Goal: Task Accomplishment & Management: Use online tool/utility

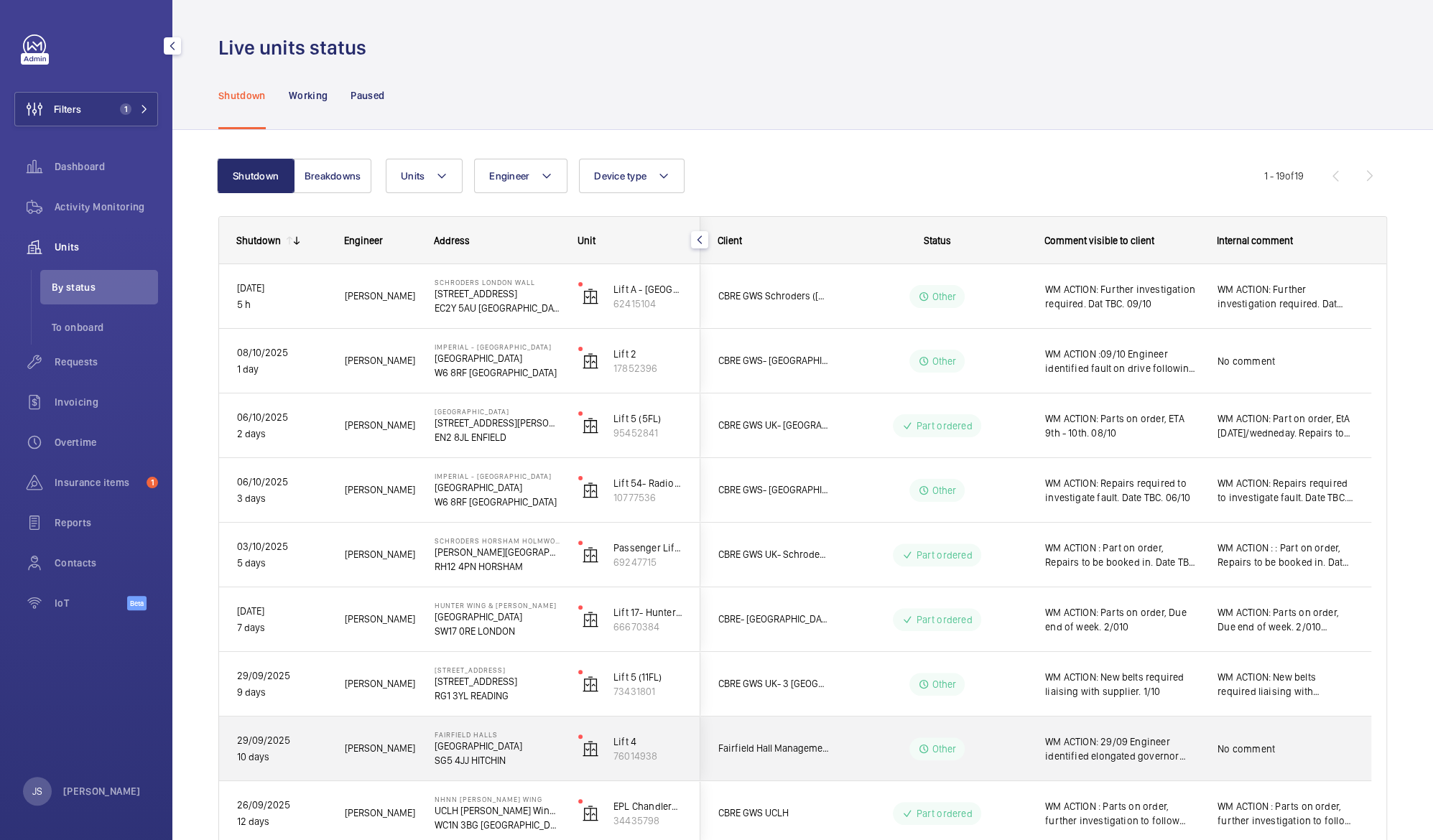
scroll to position [86, 0]
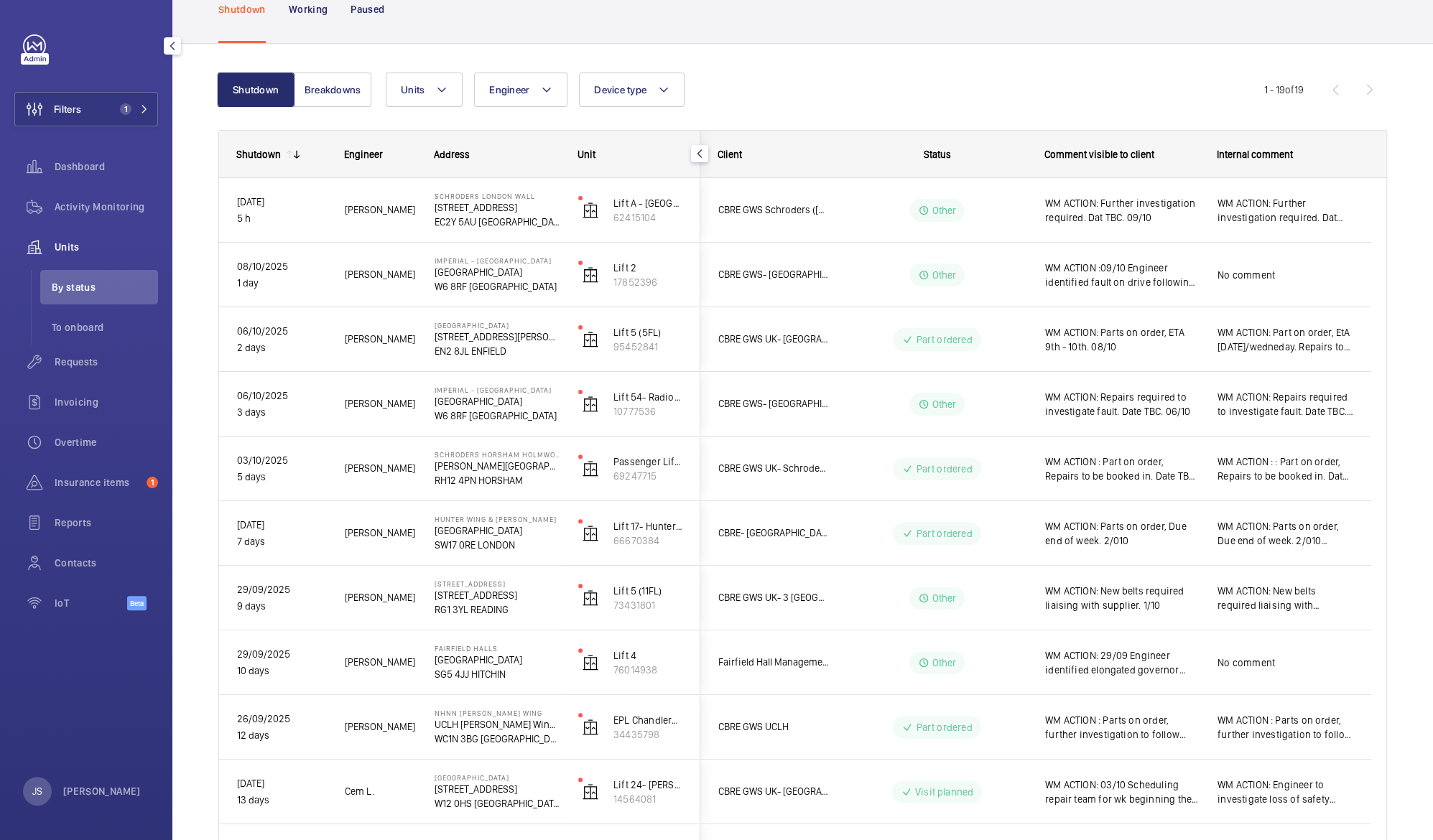
click at [81, 243] on span "Units" at bounding box center [106, 247] width 103 height 14
click at [84, 367] on span "Requests" at bounding box center [106, 362] width 103 height 14
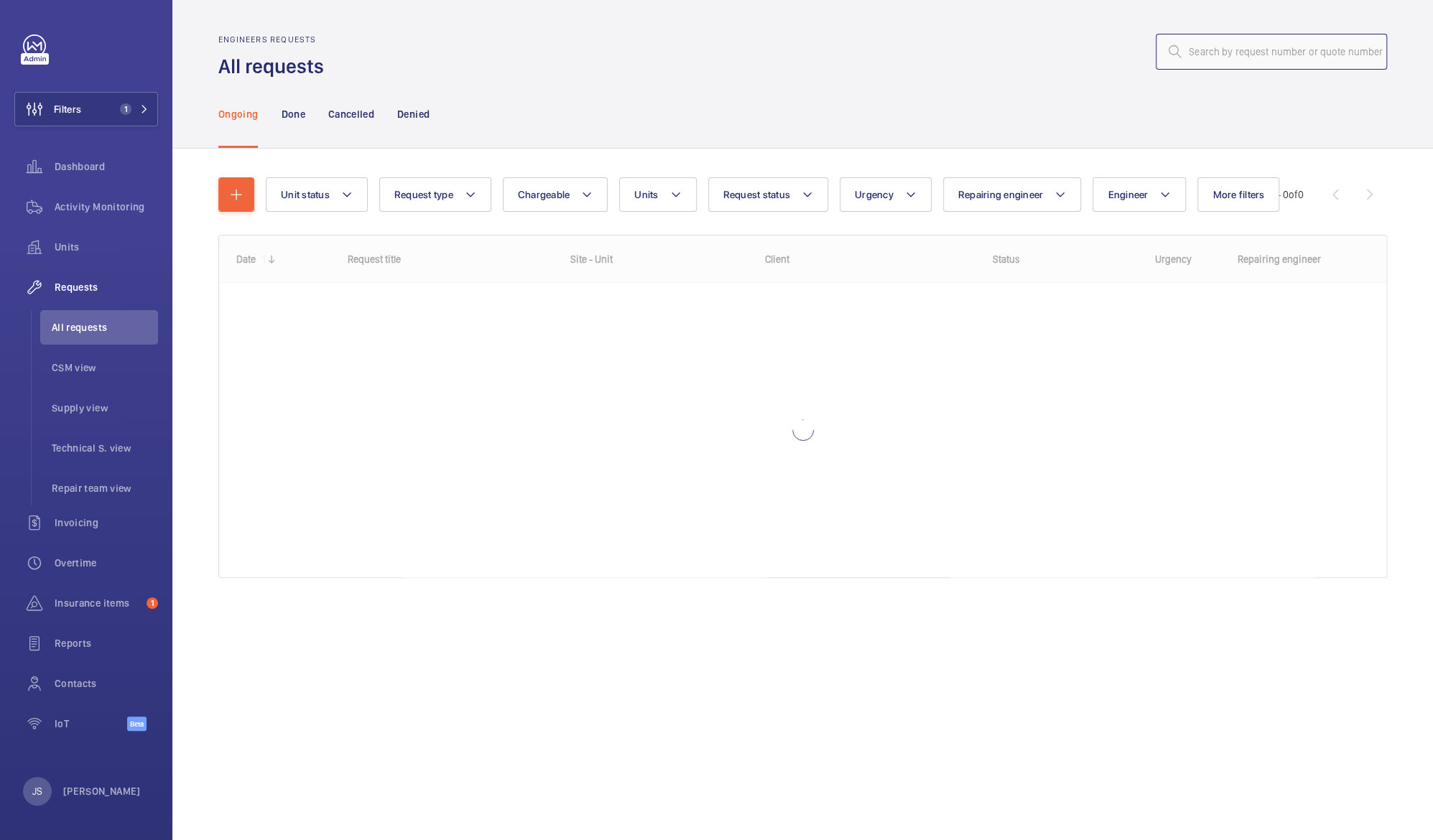
click at [1290, 50] on input "text" at bounding box center [1271, 52] width 231 height 36
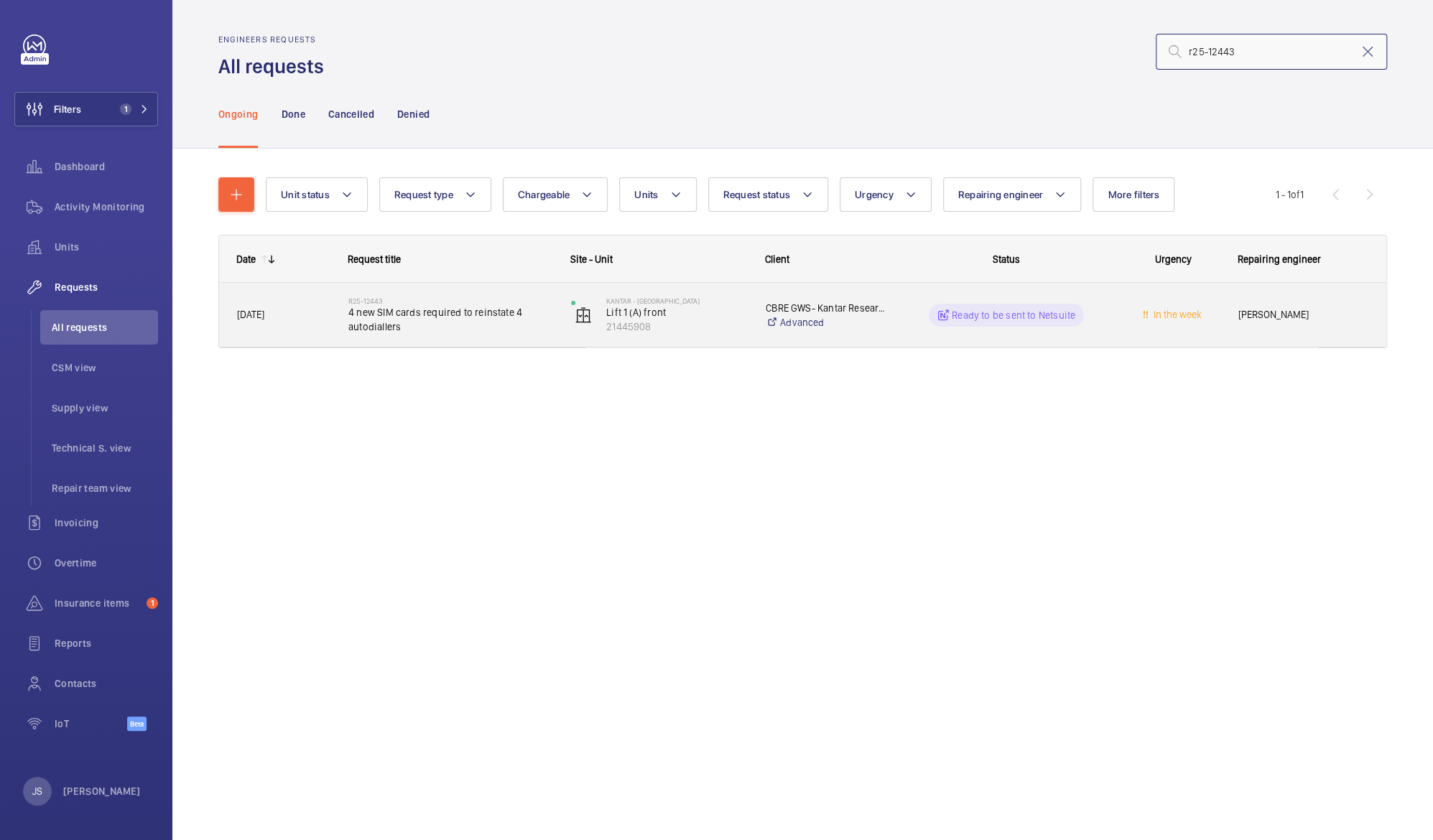
type input "r25-12443"
click at [436, 315] on span "4 new SIM cards required to reinstate 4 autodiallers" at bounding box center [450, 319] width 204 height 29
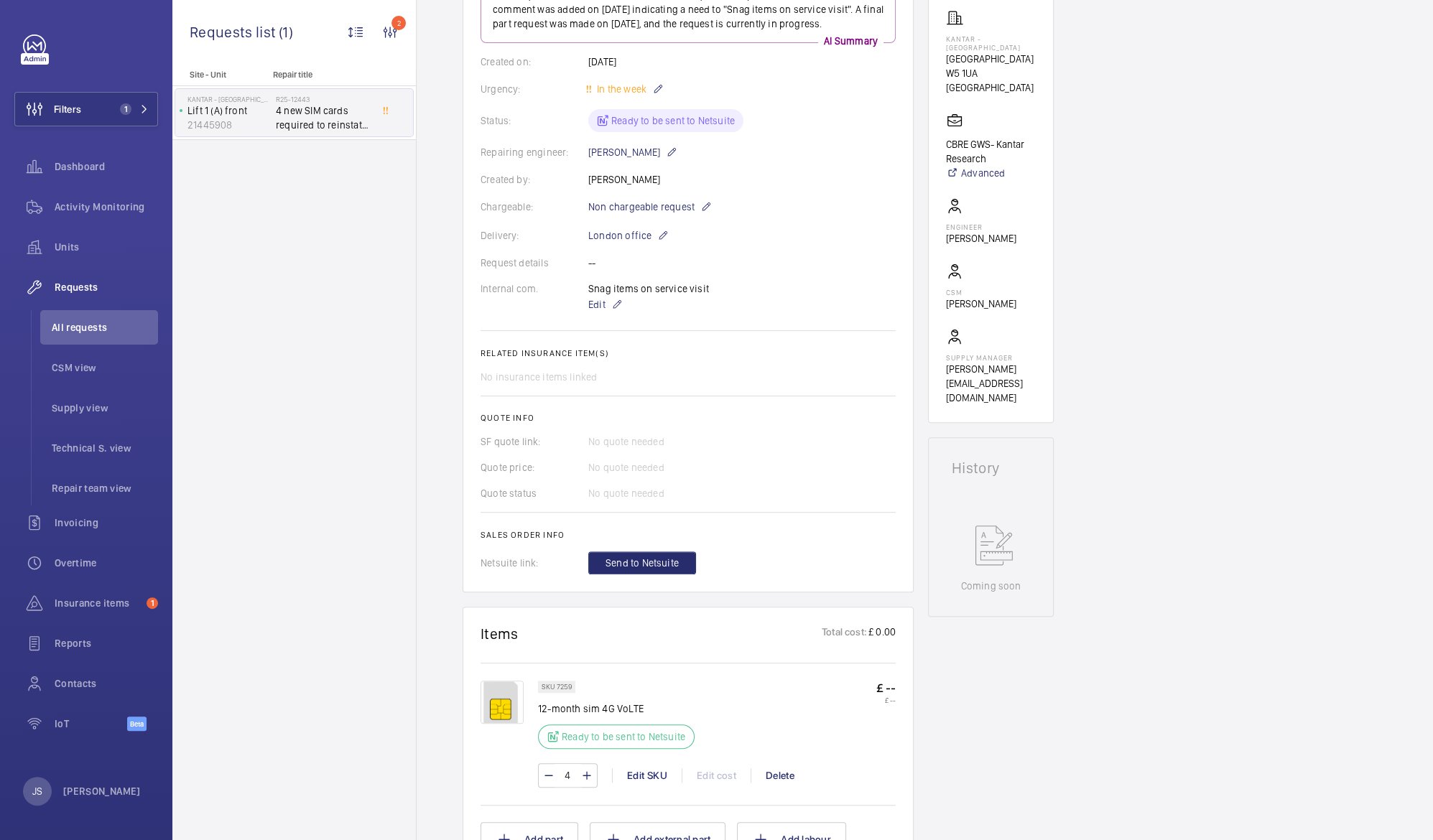
scroll to position [259, 0]
click at [776, 466] on div "Quote price: No quote needed" at bounding box center [688, 467] width 415 height 14
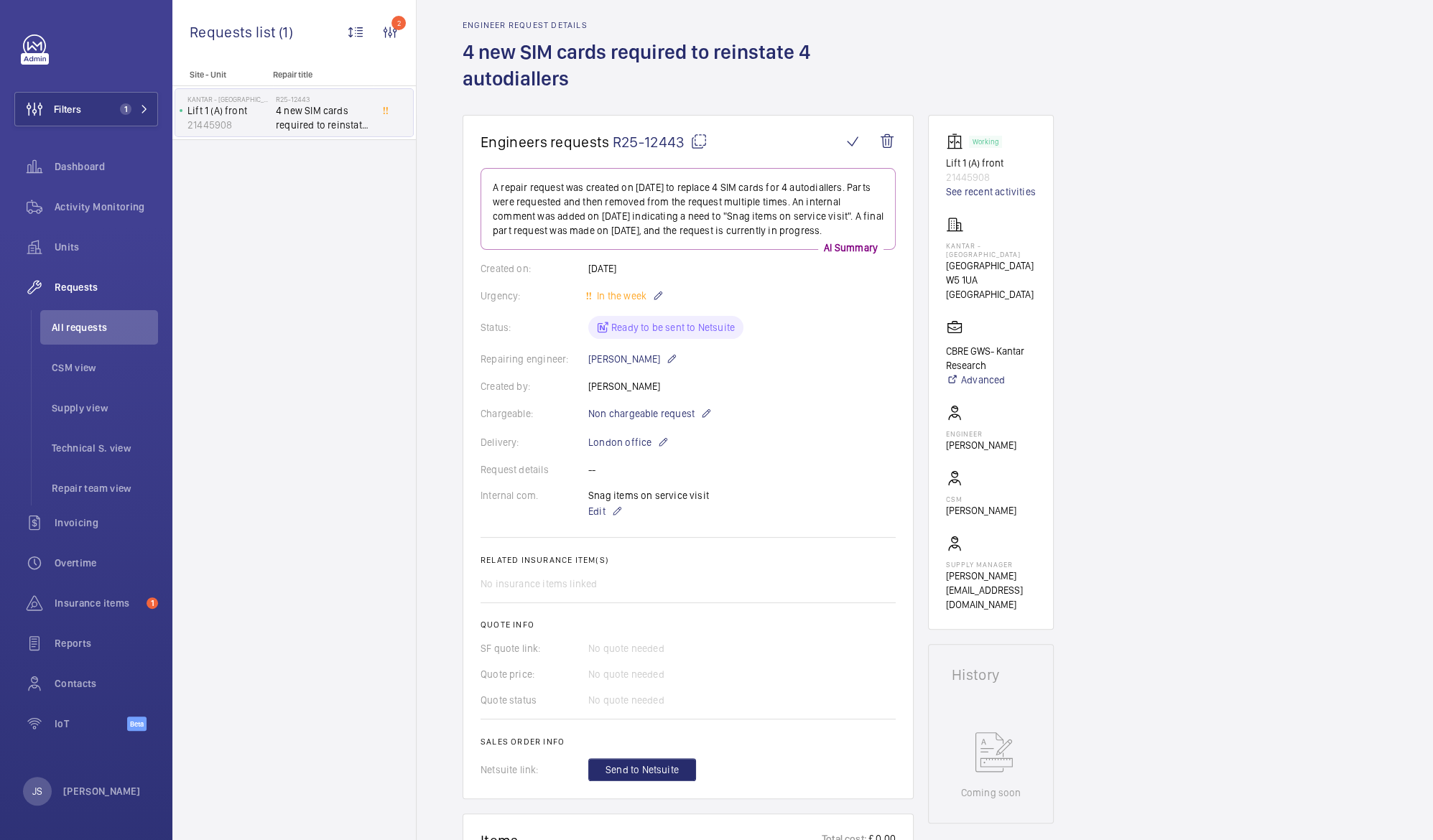
scroll to position [48, 0]
click at [288, 117] on span "4 new SIM cards required to reinstate 4 autodiallers" at bounding box center [323, 117] width 95 height 29
click at [977, 196] on link "See recent activities" at bounding box center [991, 195] width 90 height 14
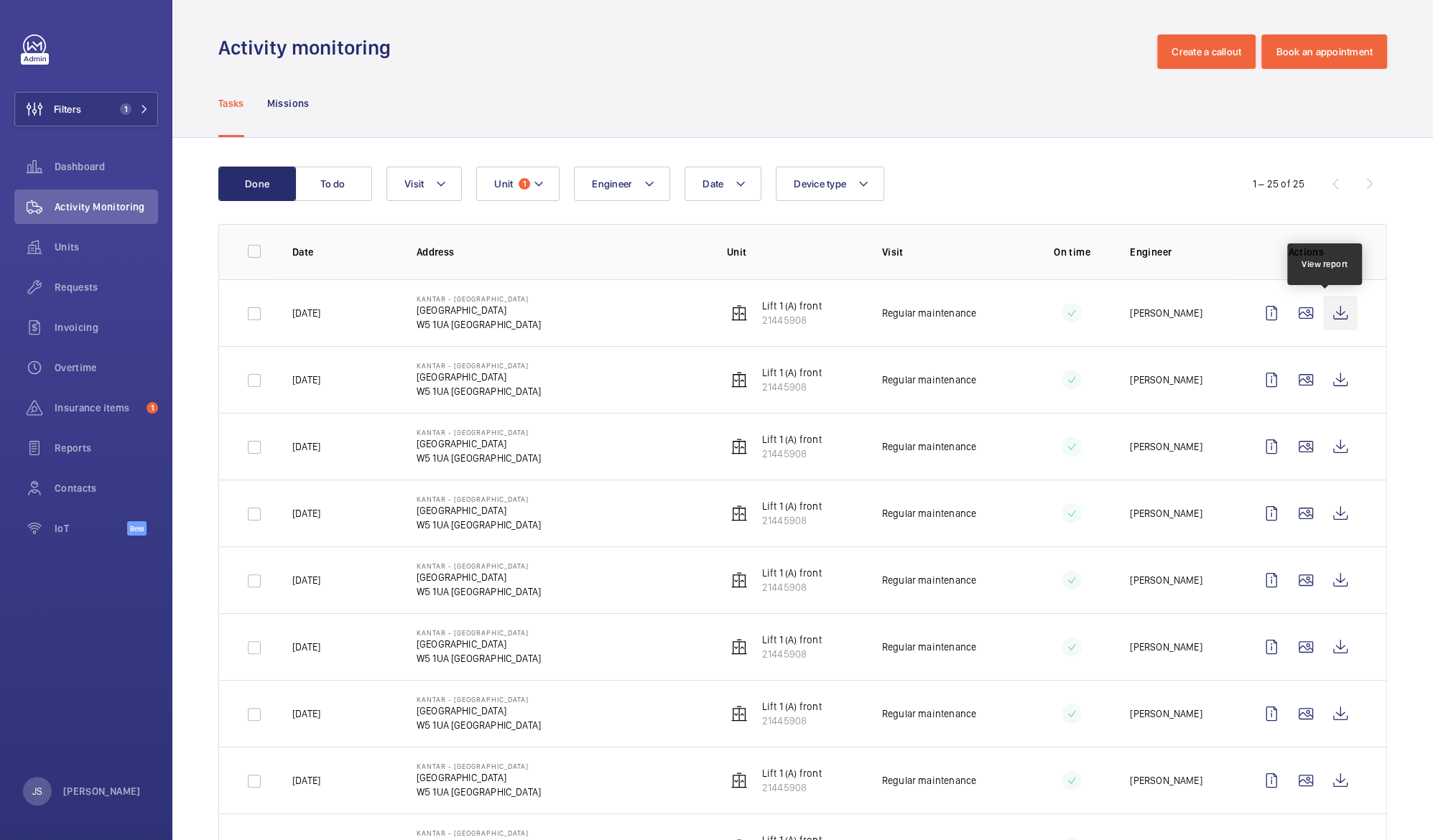
click at [1323, 310] on wm-front-icon-button at bounding box center [1340, 313] width 34 height 34
click at [99, 288] on span "Requests" at bounding box center [106, 287] width 103 height 14
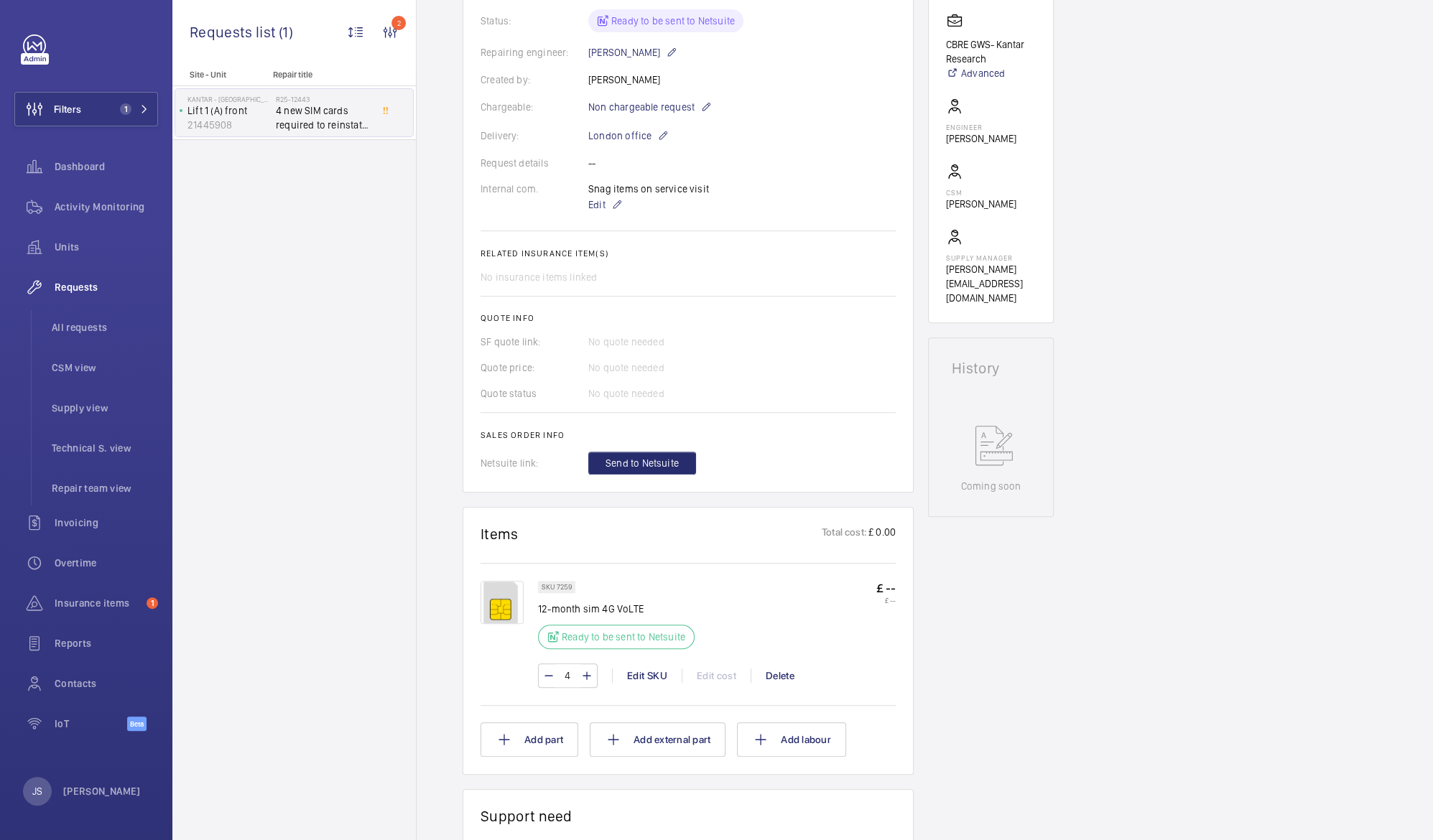
scroll to position [323, 0]
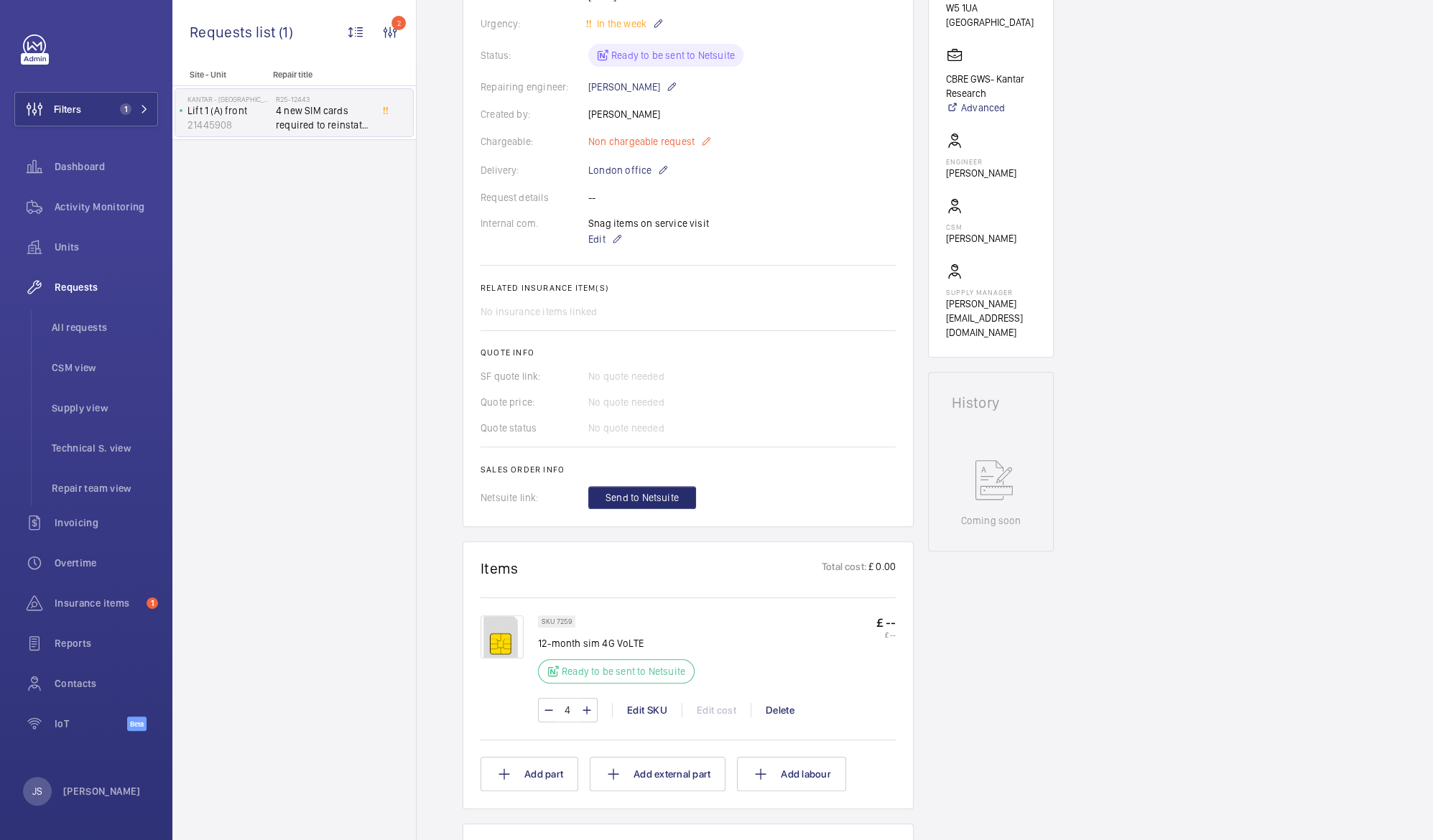
click at [707, 141] on mat-icon at bounding box center [706, 141] width 12 height 17
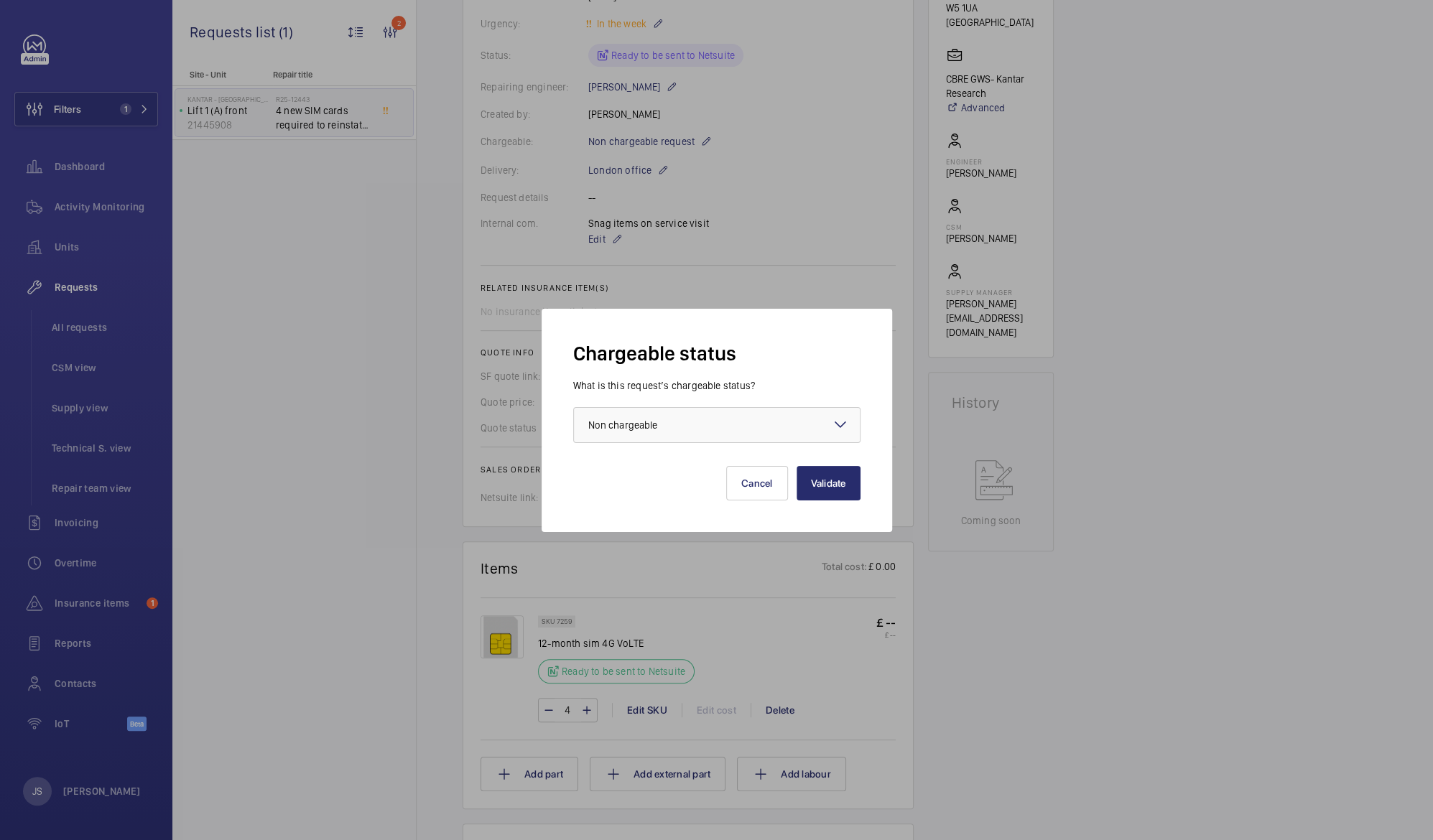
click at [842, 421] on mat-icon at bounding box center [840, 424] width 17 height 17
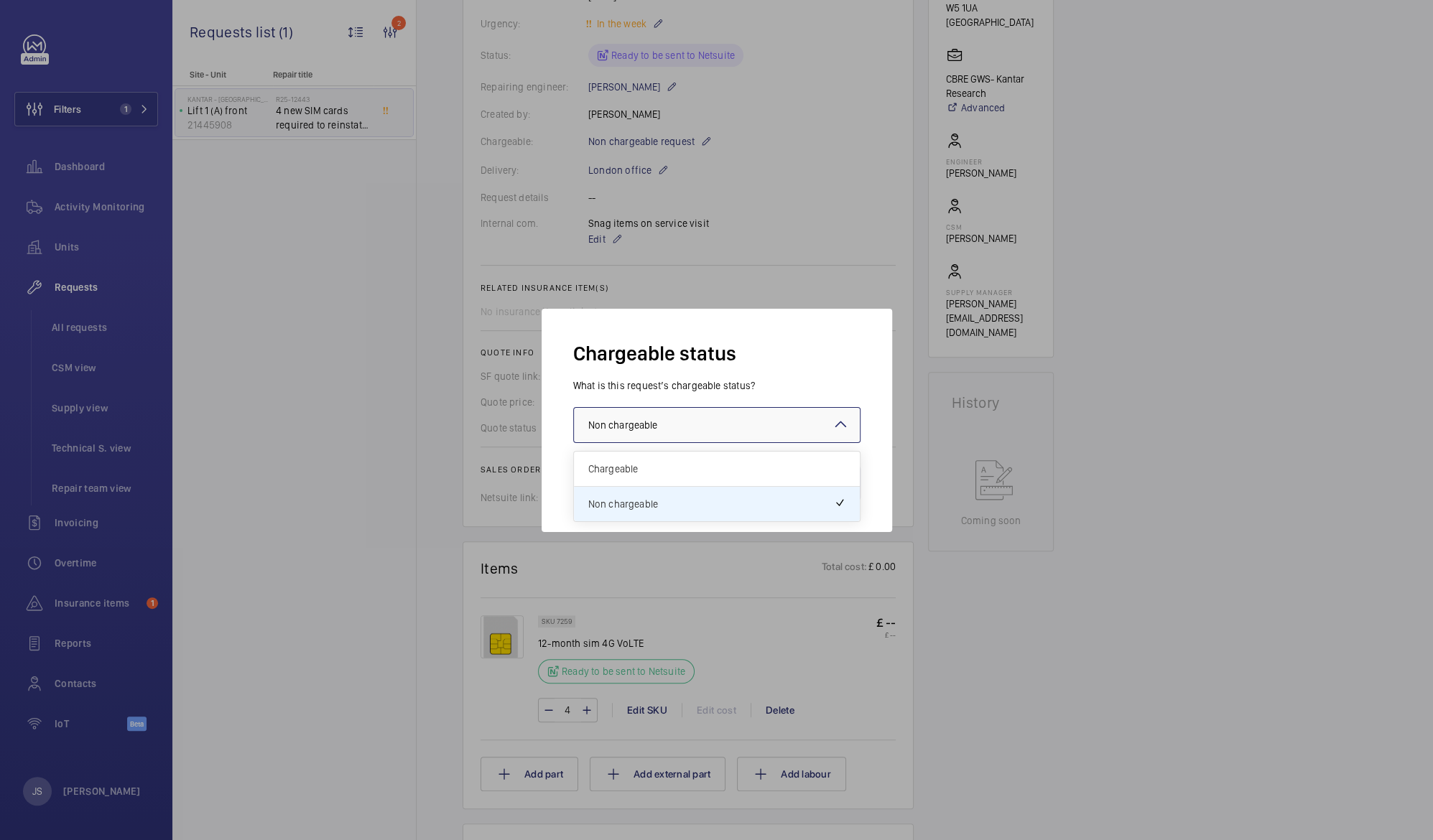
click at [786, 481] on div "Chargeable" at bounding box center [717, 469] width 286 height 35
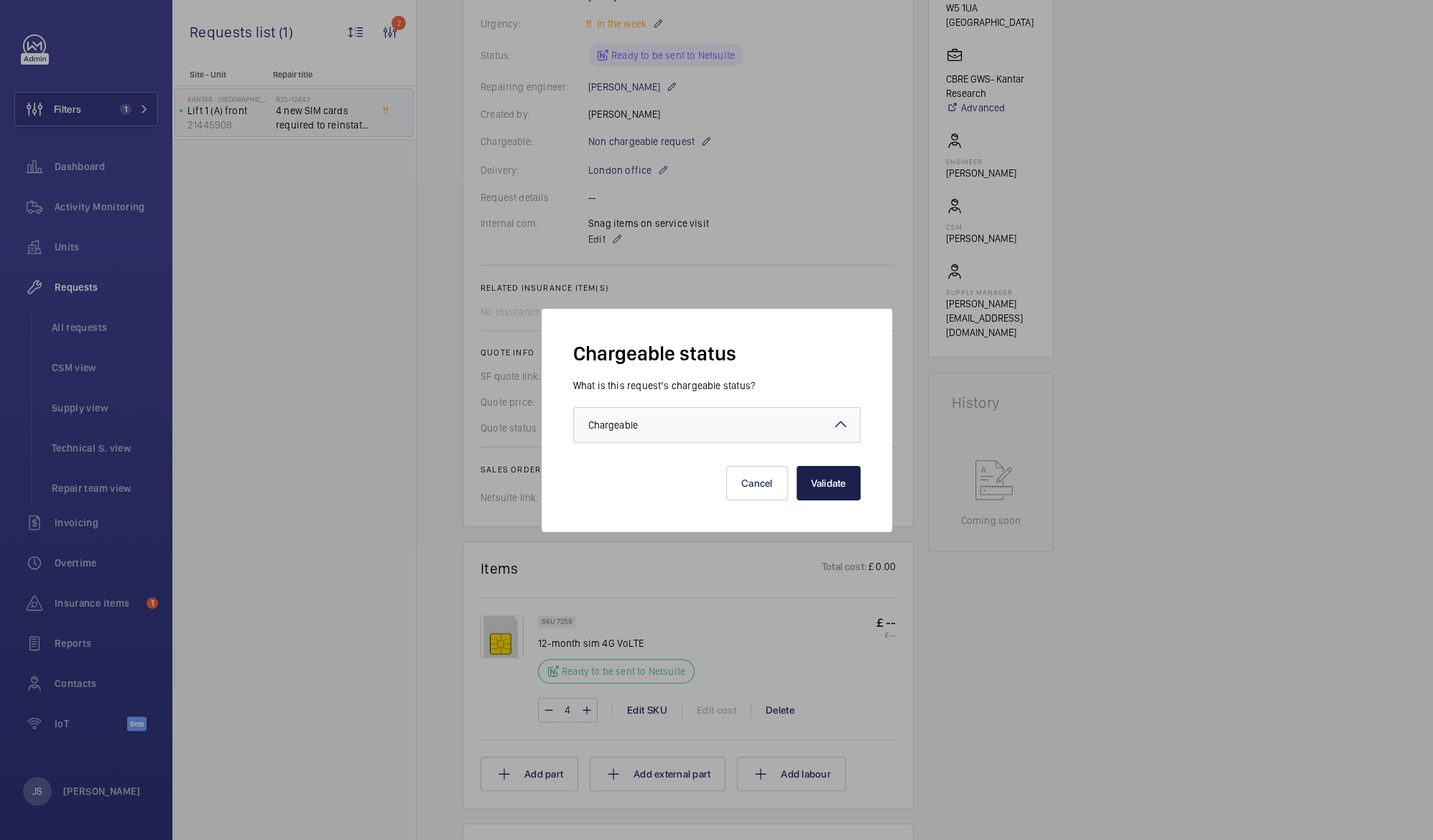
click at [822, 482] on button "Validate" at bounding box center [829, 483] width 64 height 34
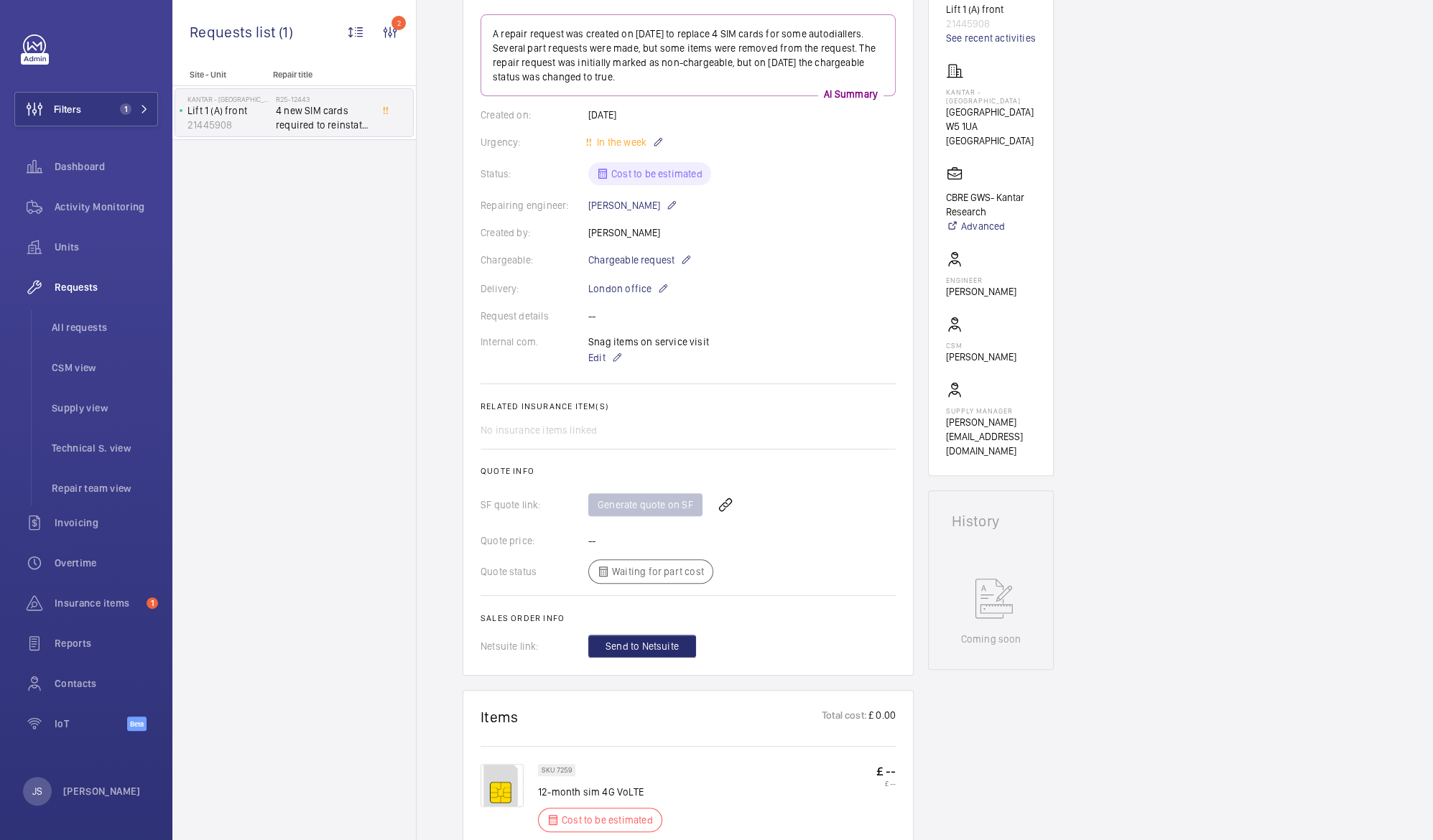
scroll to position [270, 0]
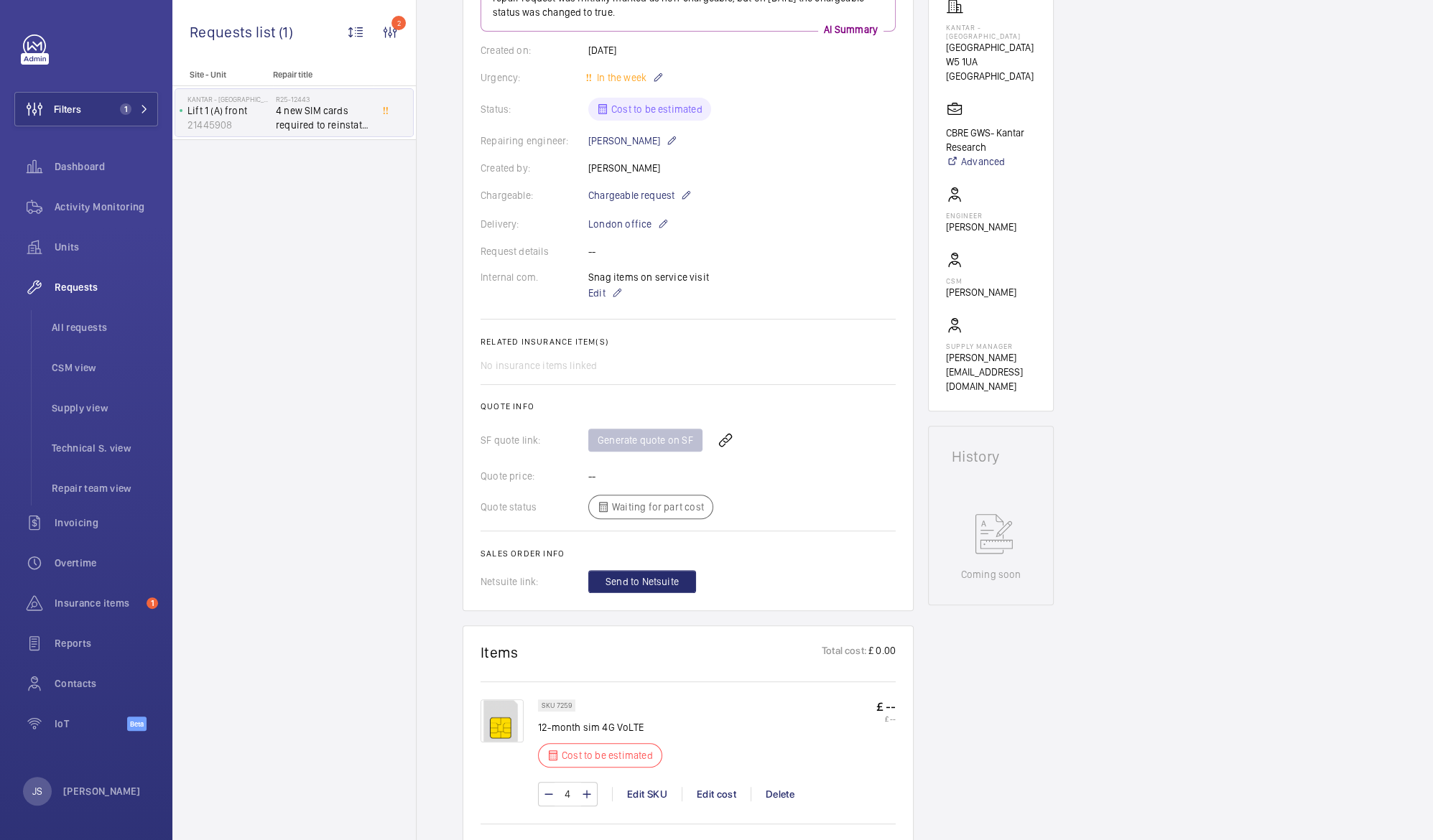
click at [617, 441] on div "Generate quote on SF" at bounding box center [742, 440] width 307 height 34
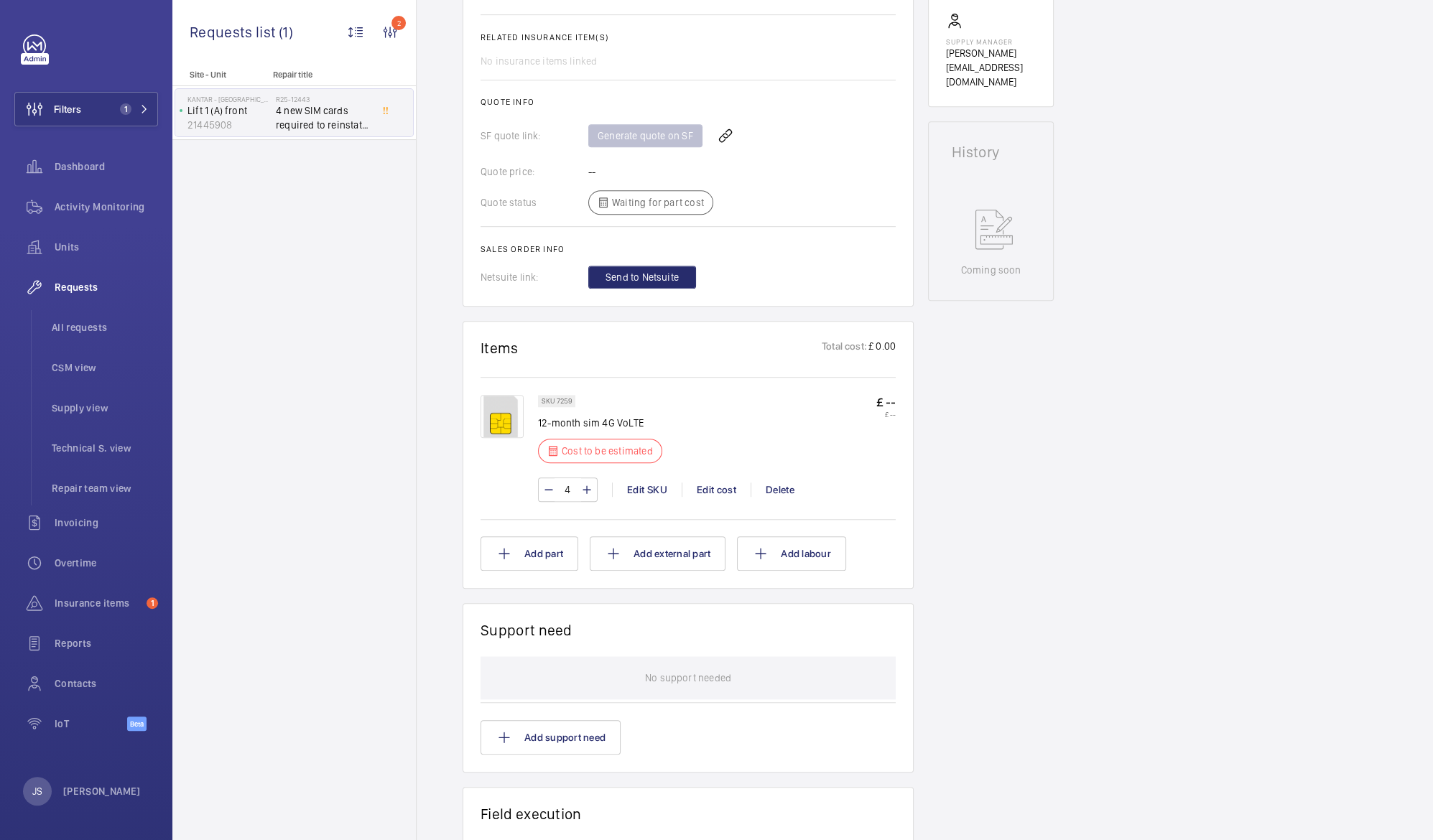
scroll to position [582, 0]
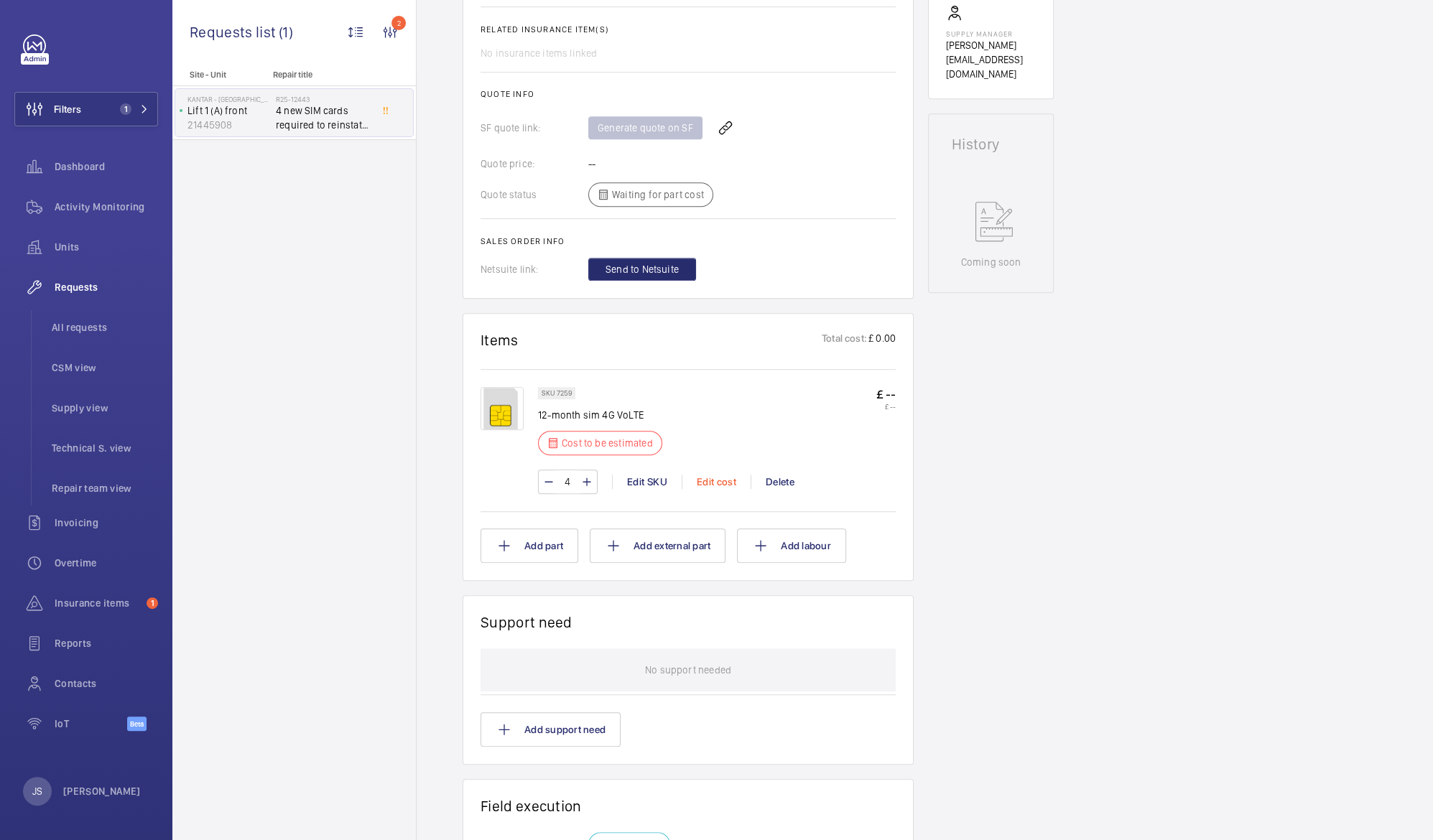
click at [704, 482] on div "Edit cost" at bounding box center [716, 481] width 69 height 14
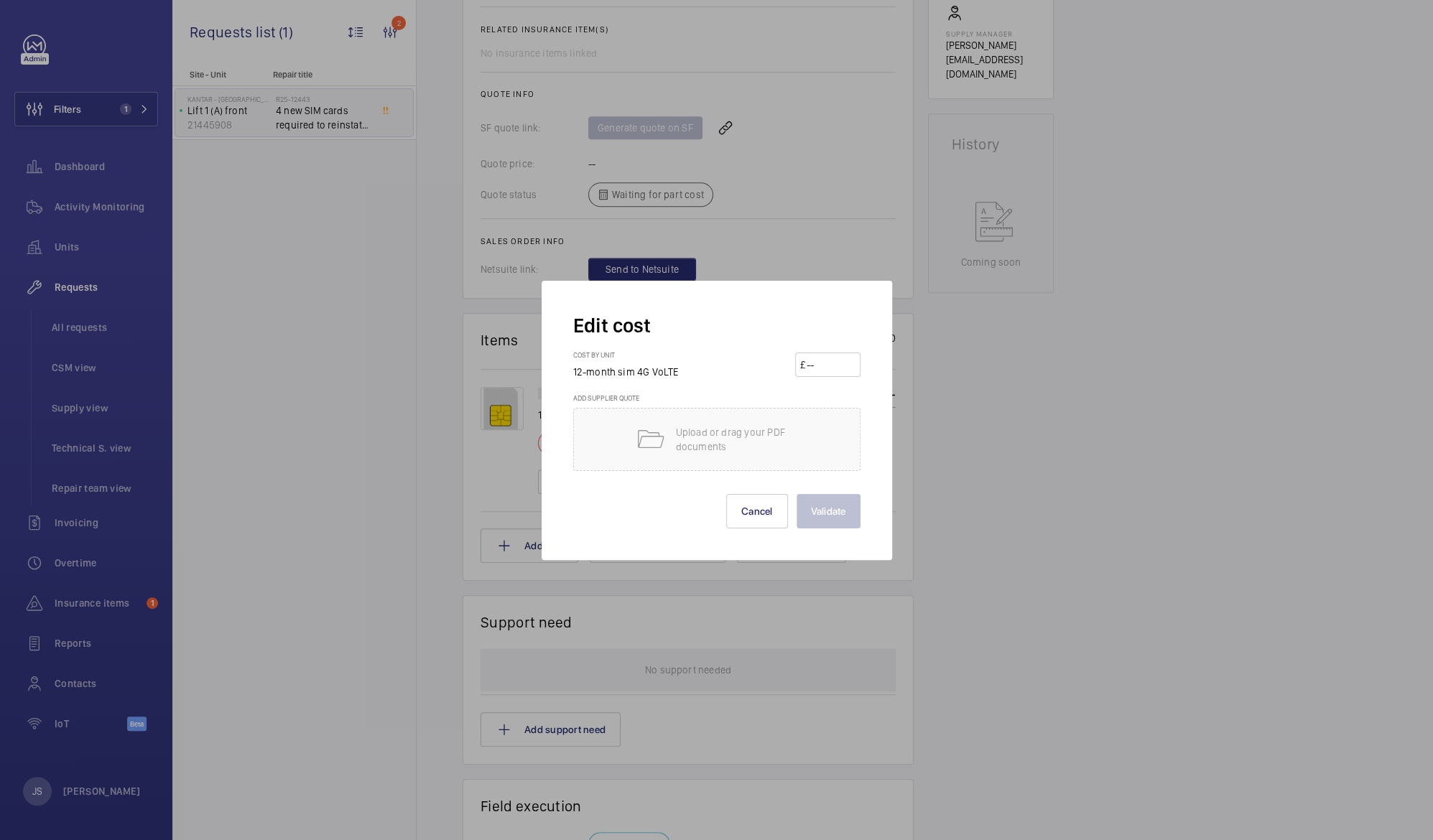
click at [819, 370] on input "number" at bounding box center [830, 364] width 50 height 23
type input "560"
click at [833, 516] on button "Validate" at bounding box center [829, 511] width 64 height 34
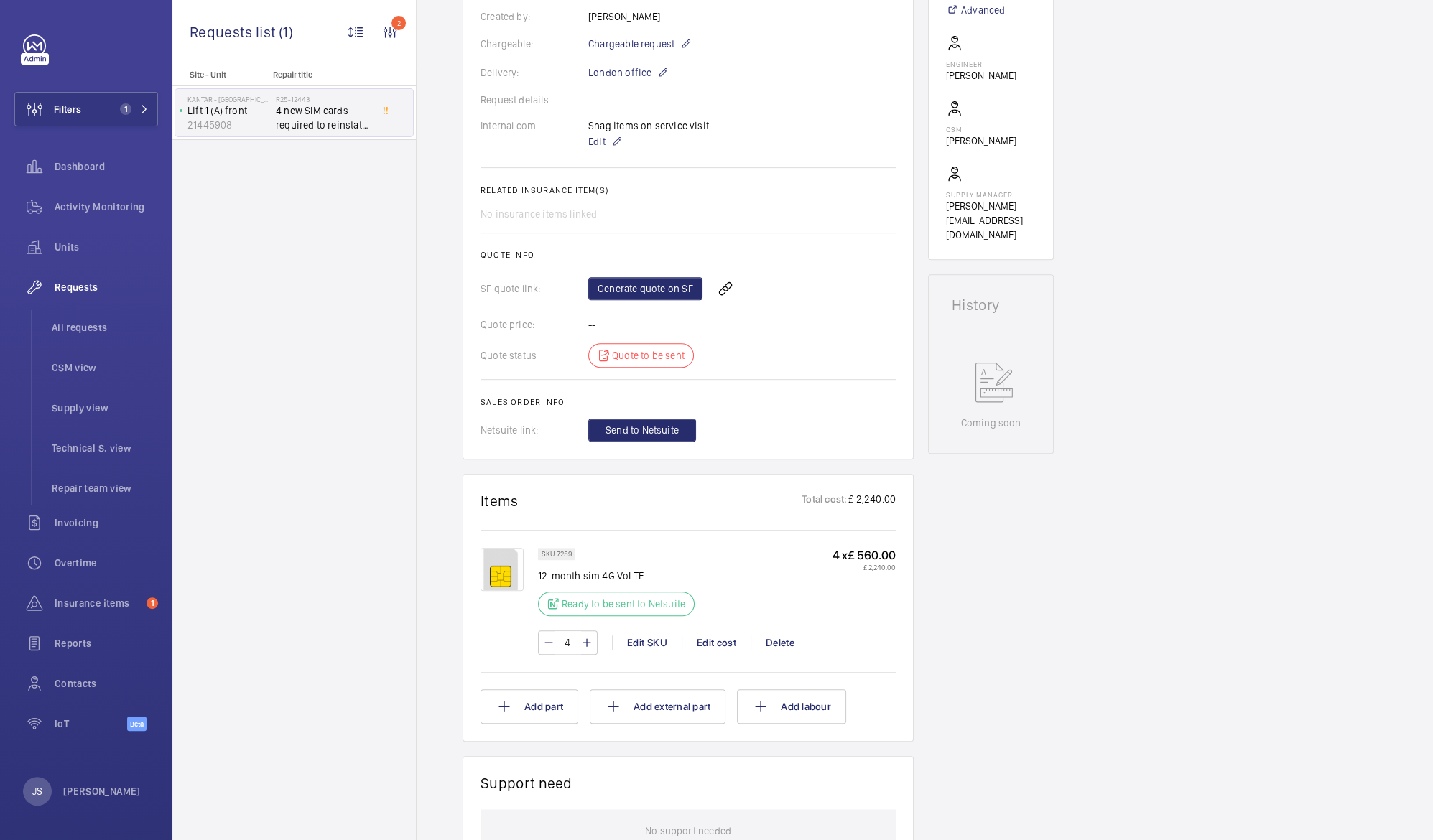
scroll to position [441, 0]
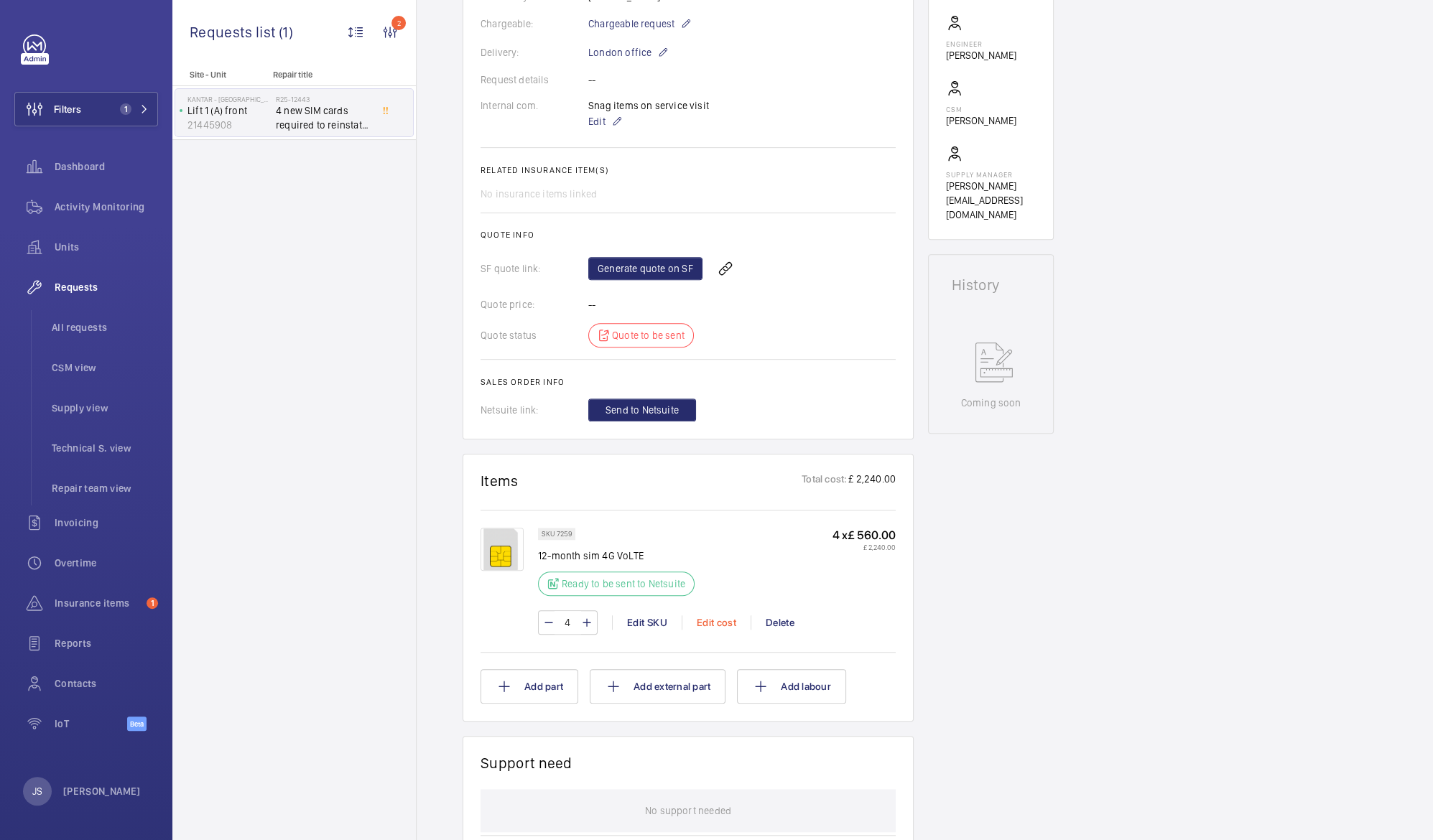
click at [712, 618] on div "Edit cost" at bounding box center [716, 622] width 69 height 14
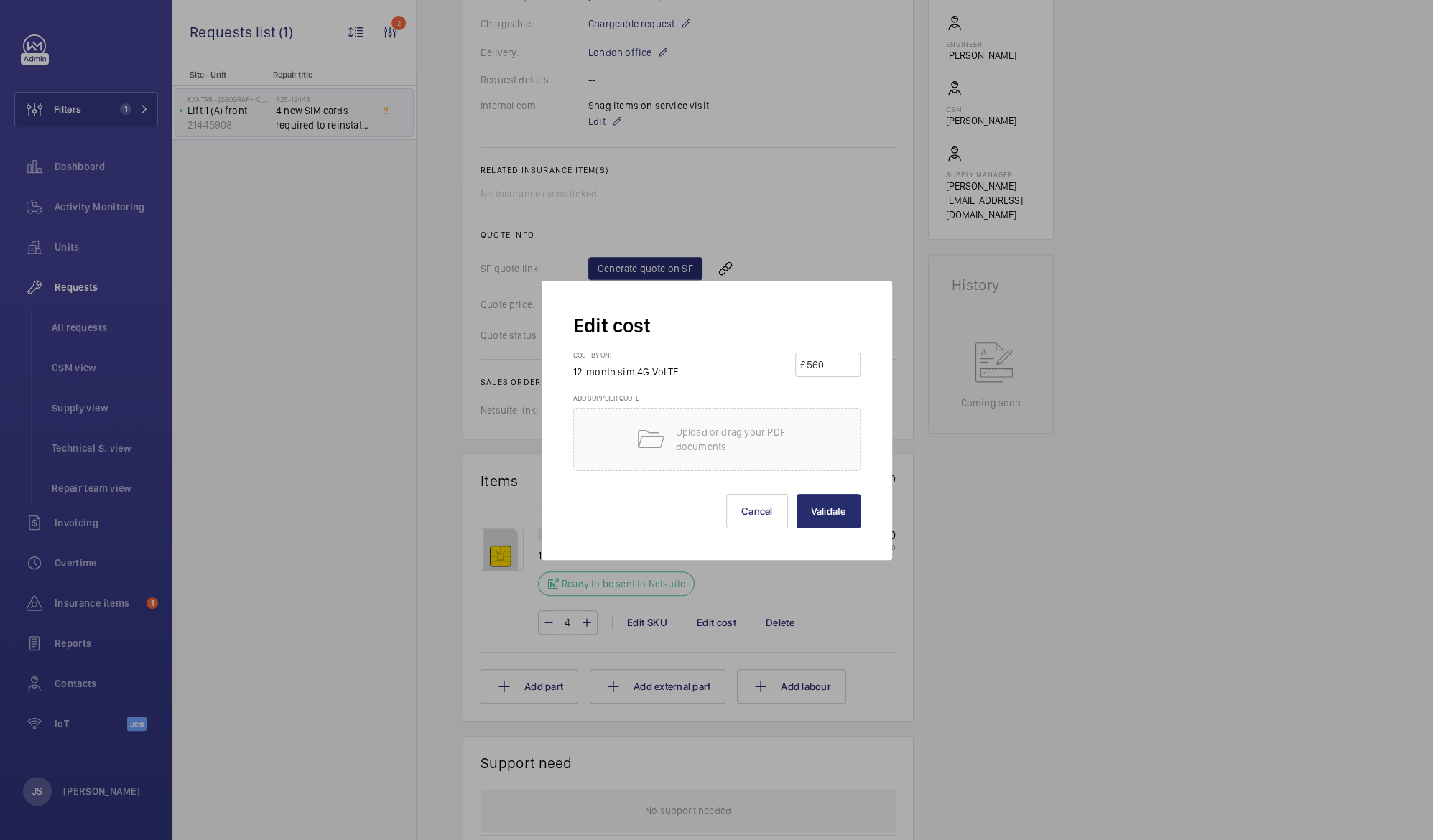
drag, startPoint x: 822, startPoint y: 364, endPoint x: 805, endPoint y: 364, distance: 17.0
click at [805, 364] on input "560" at bounding box center [830, 364] width 50 height 23
type input "140"
click at [811, 504] on button "Validate" at bounding box center [829, 511] width 64 height 34
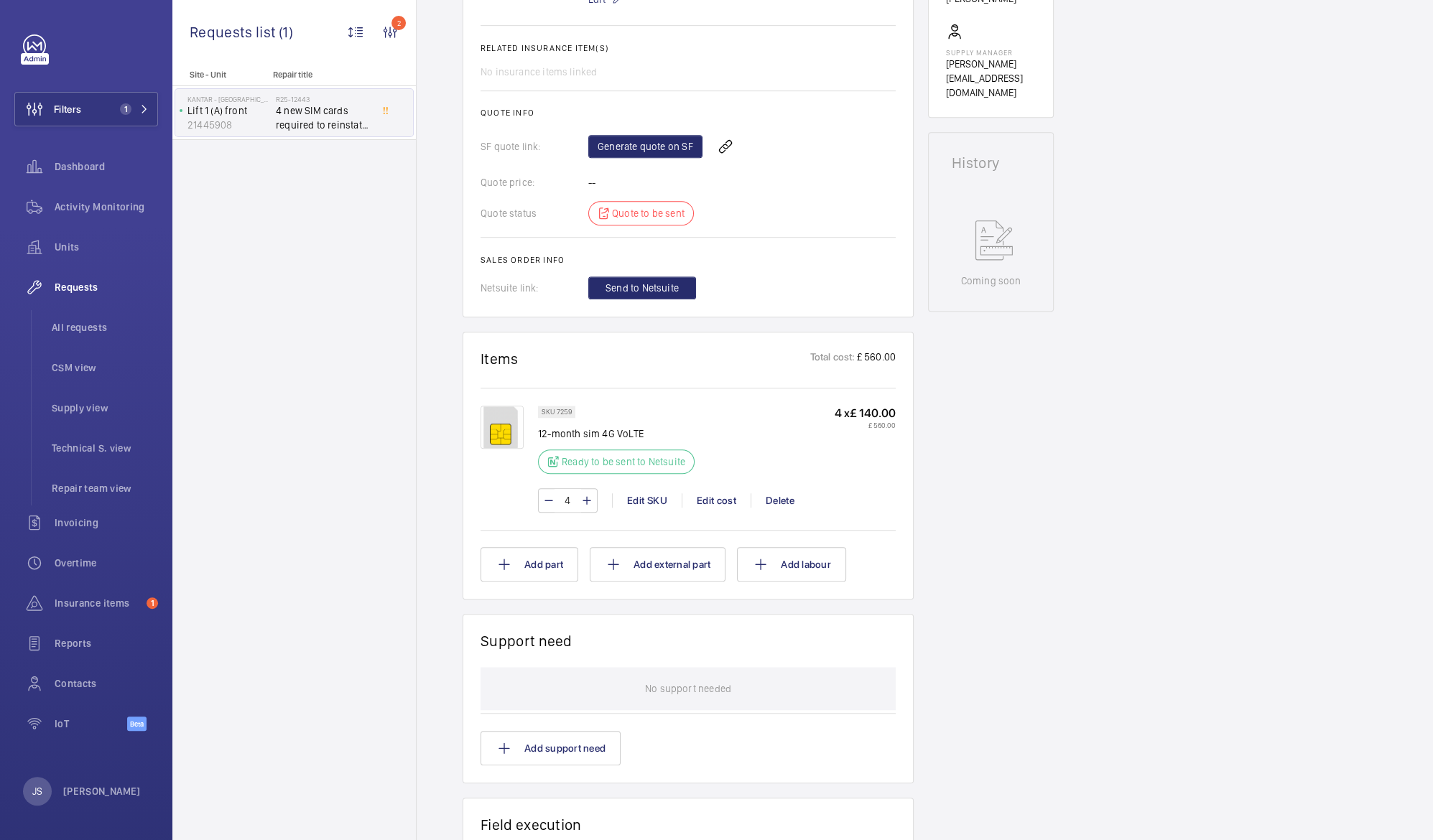
scroll to position [562, 0]
click at [623, 145] on link "Generate quote on SF" at bounding box center [646, 148] width 114 height 23
